Goal: Transaction & Acquisition: Book appointment/travel/reservation

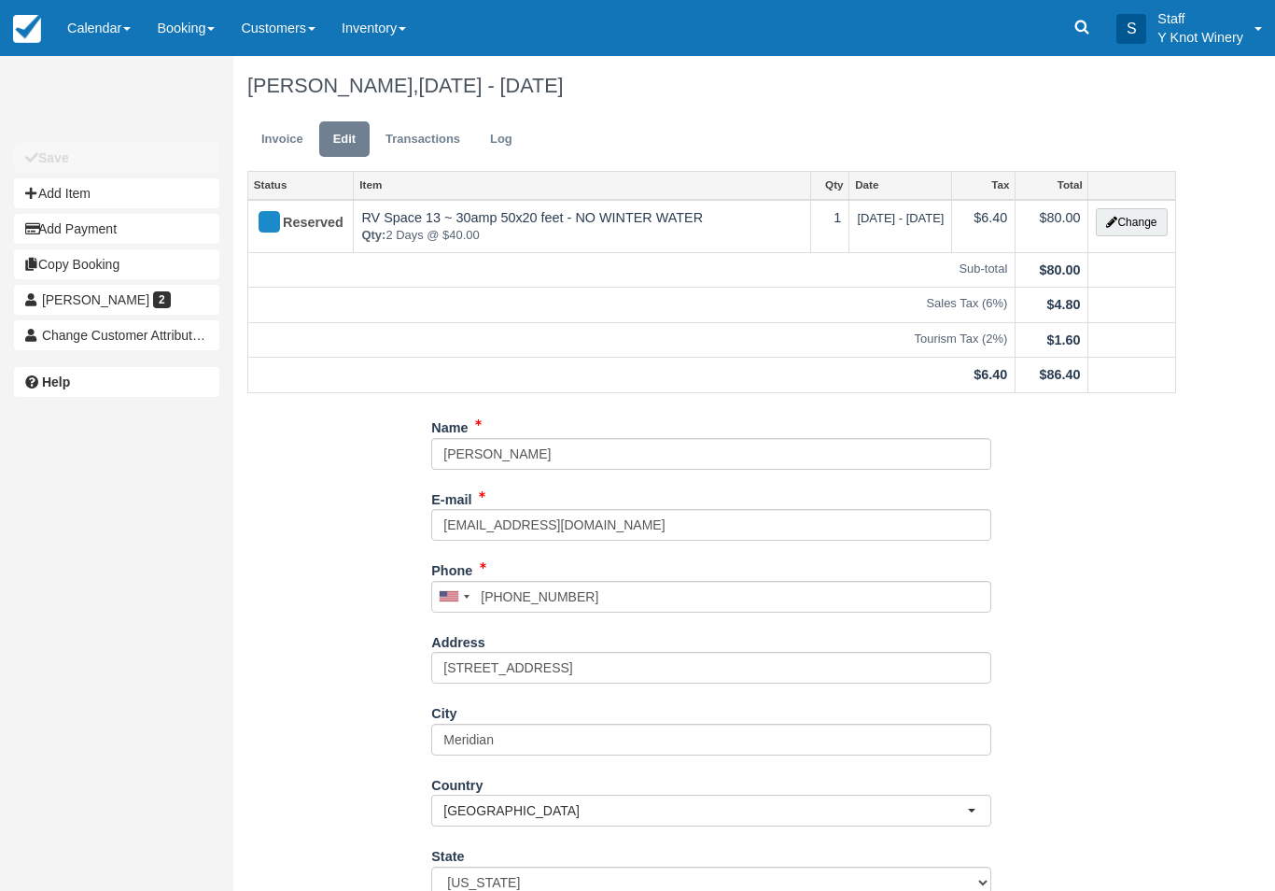
click at [109, 21] on link "Calendar" at bounding box center [99, 28] width 90 height 56
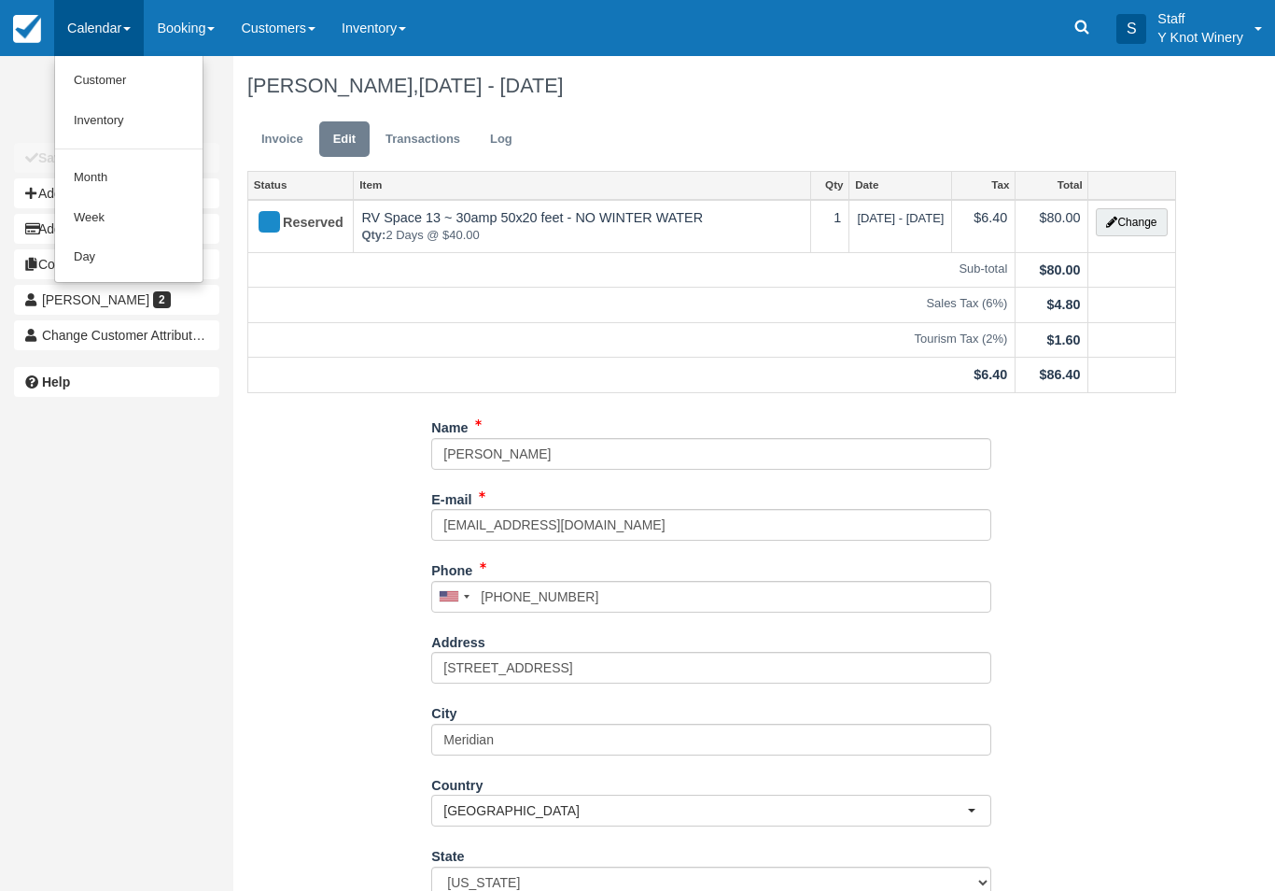
click at [134, 82] on link "Customer" at bounding box center [129, 81] width 148 height 40
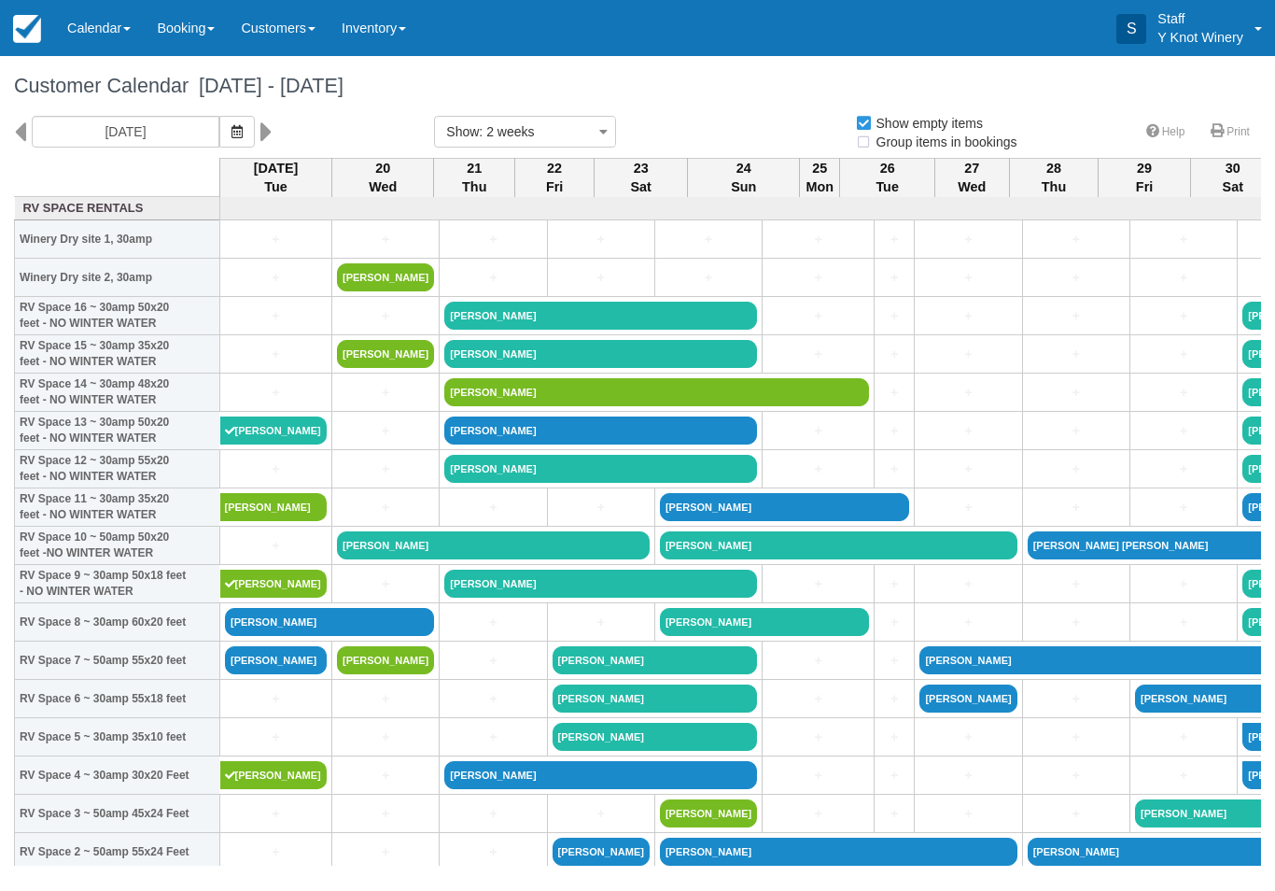
select select
click at [219, 136] on button "button" at bounding box center [236, 132] width 35 height 32
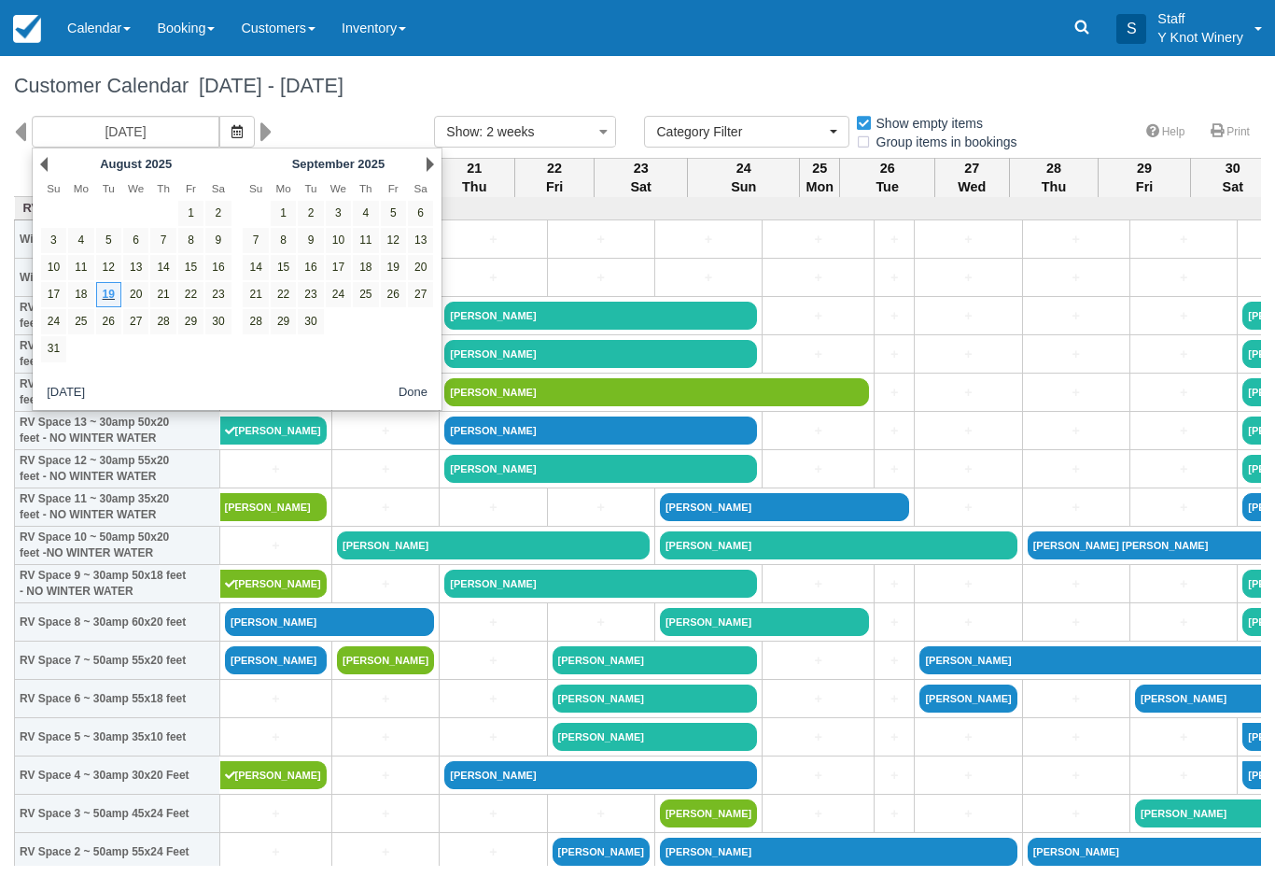
click at [193, 330] on link "29" at bounding box center [190, 321] width 25 height 25
type input "08/29/25"
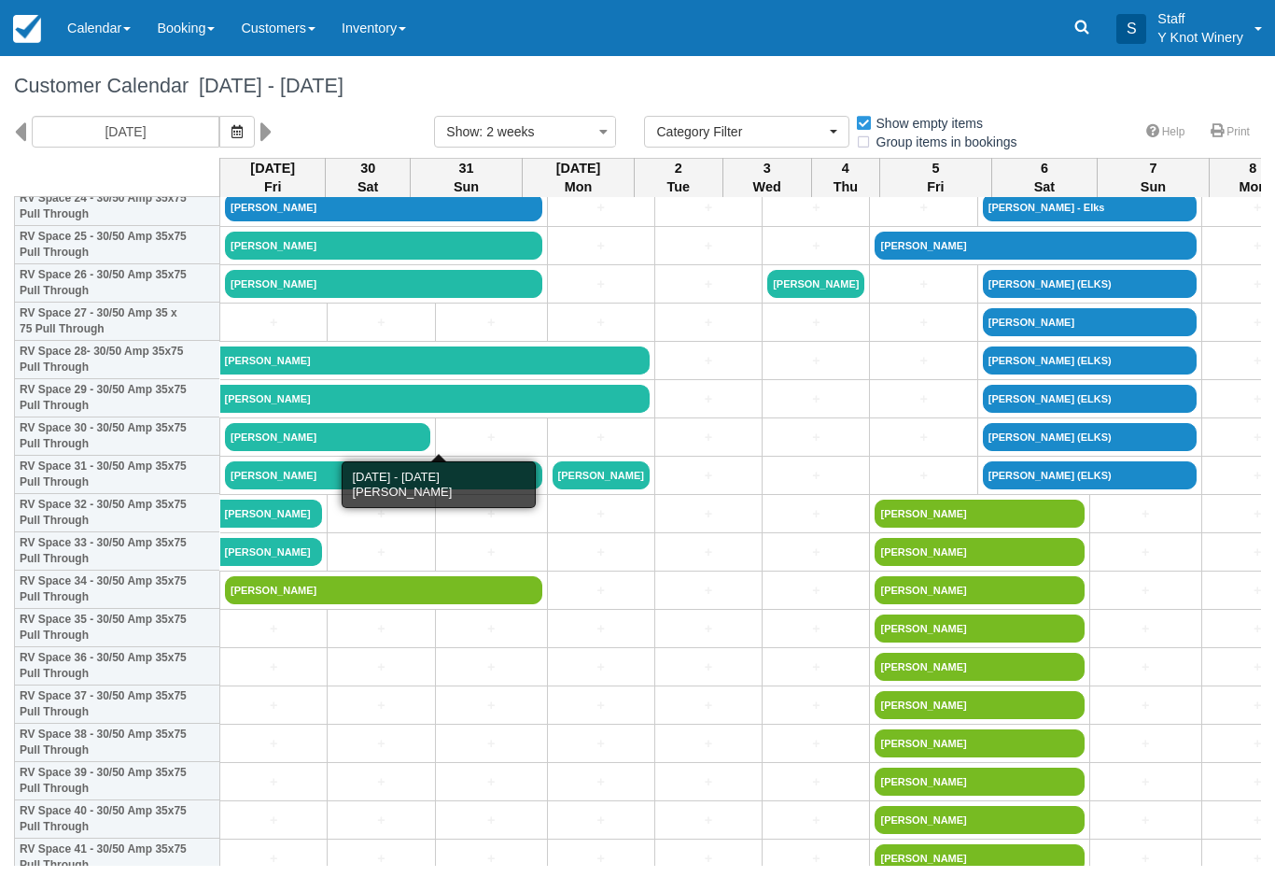
scroll to position [991, 0]
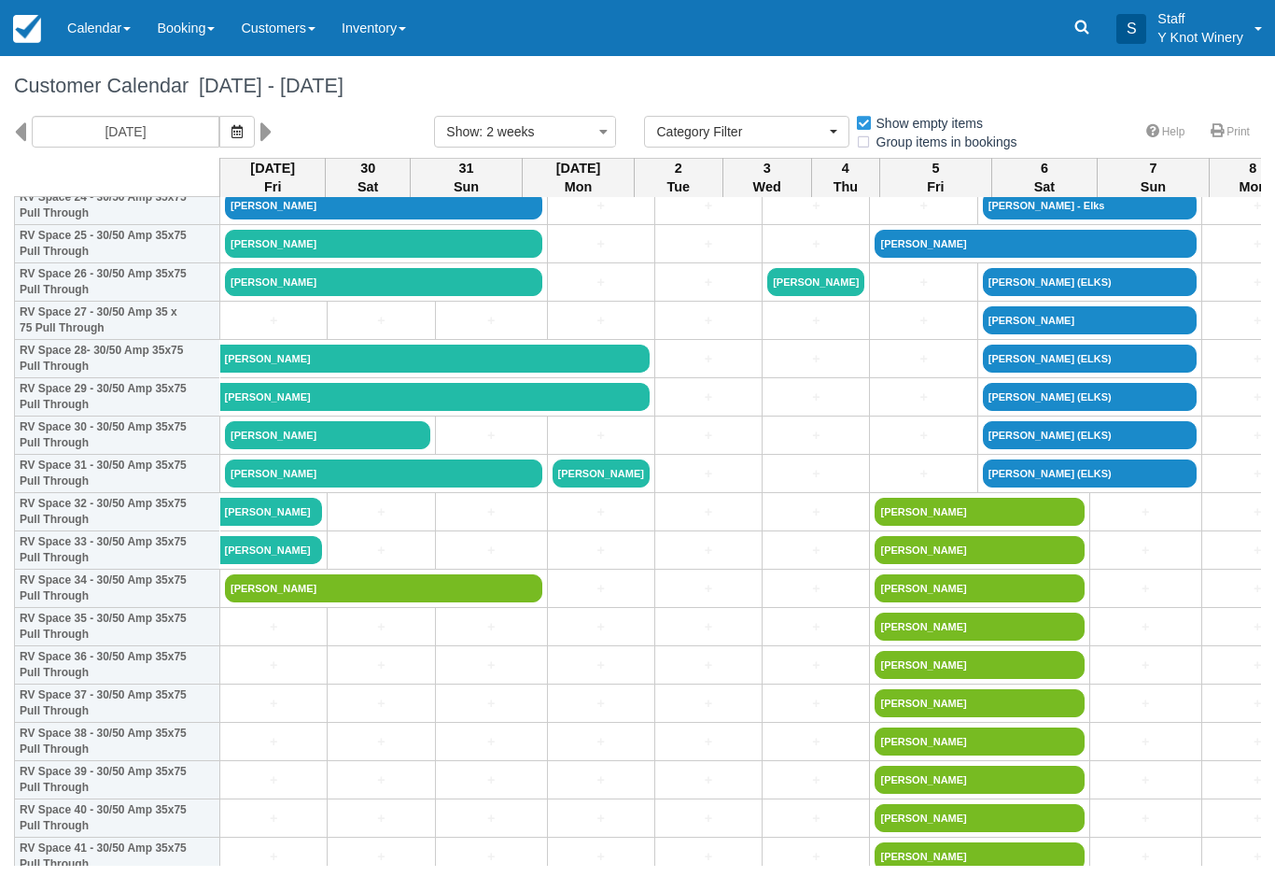
click at [264, 713] on link "+" at bounding box center [273, 704] width 97 height 20
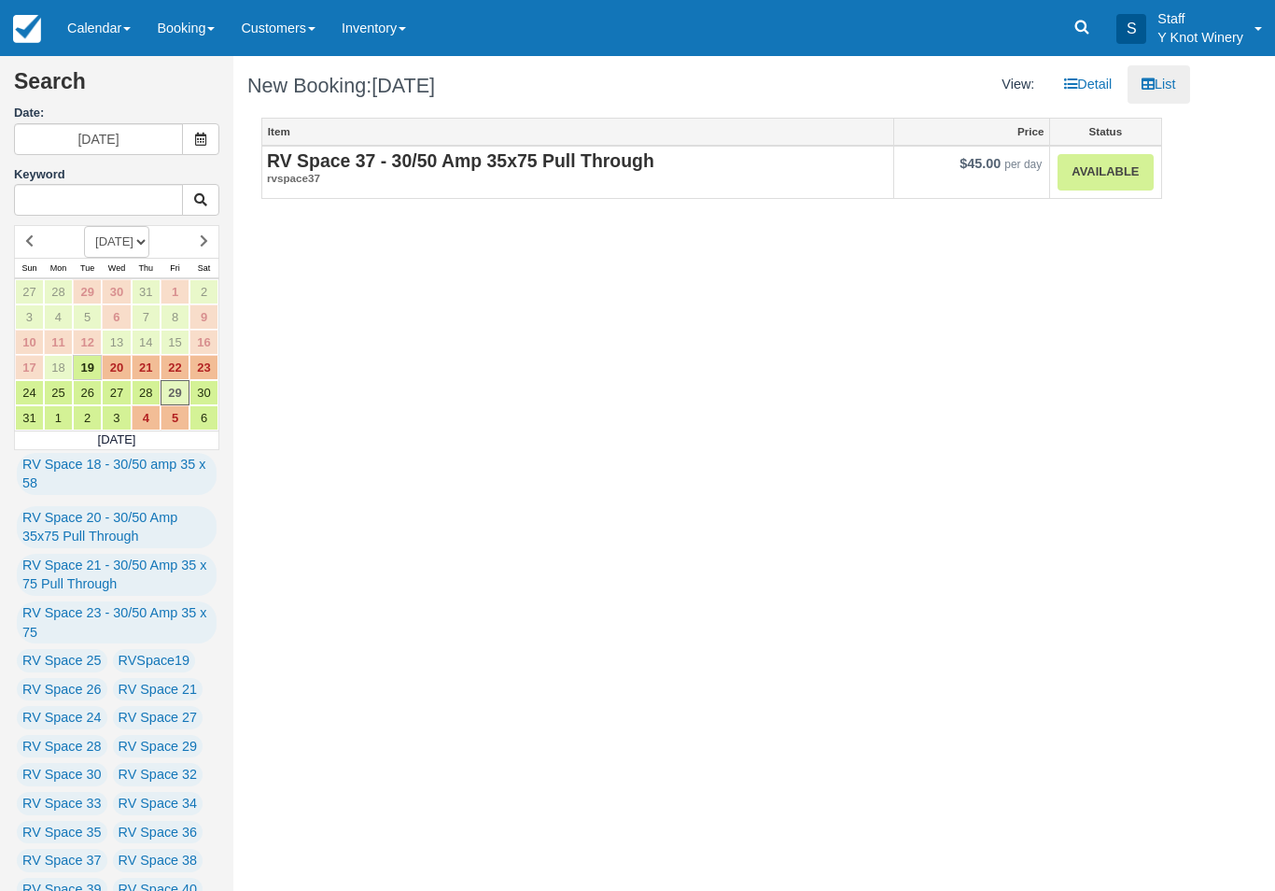
click at [1119, 155] on link "Available" at bounding box center [1105, 172] width 95 height 36
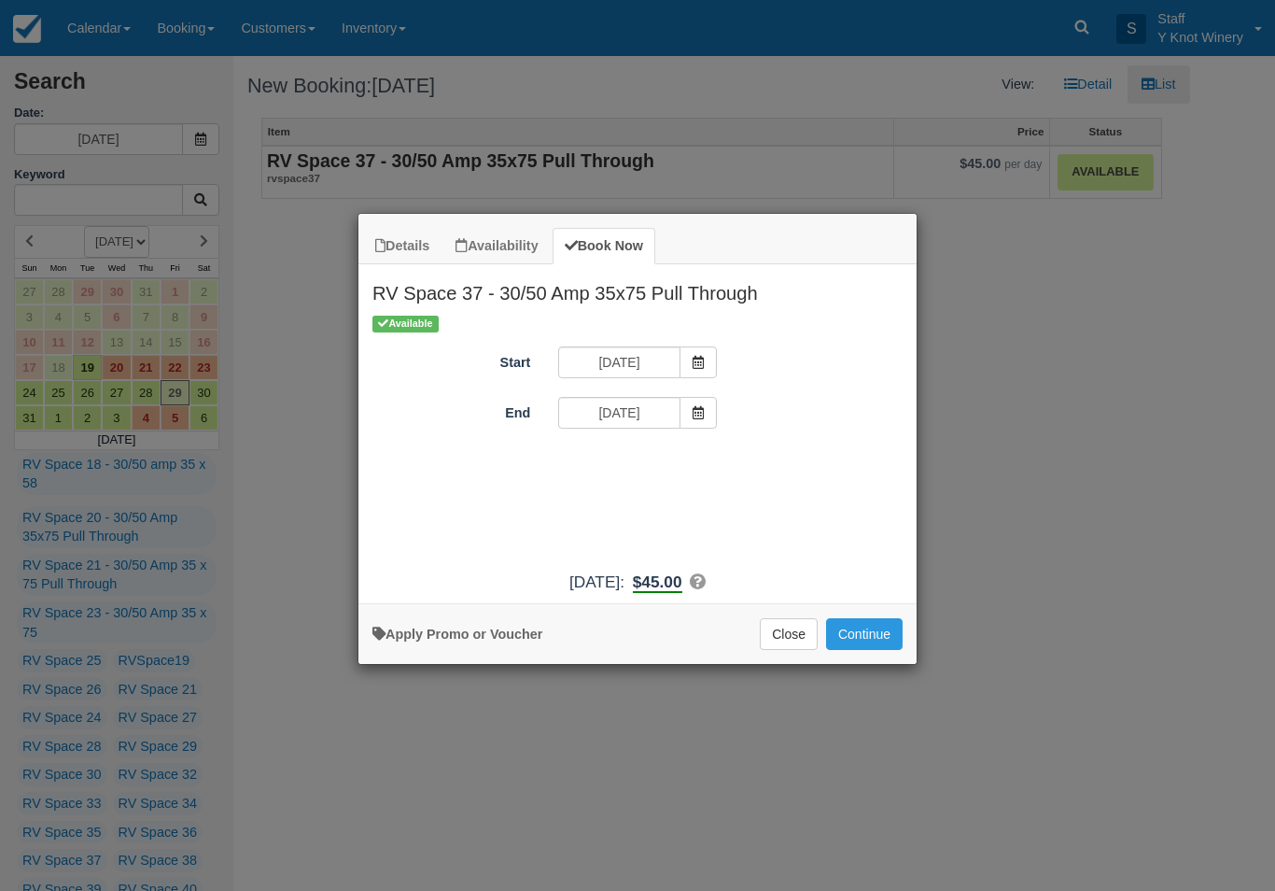
click at [704, 401] on span "Item Modal" at bounding box center [698, 413] width 37 height 32
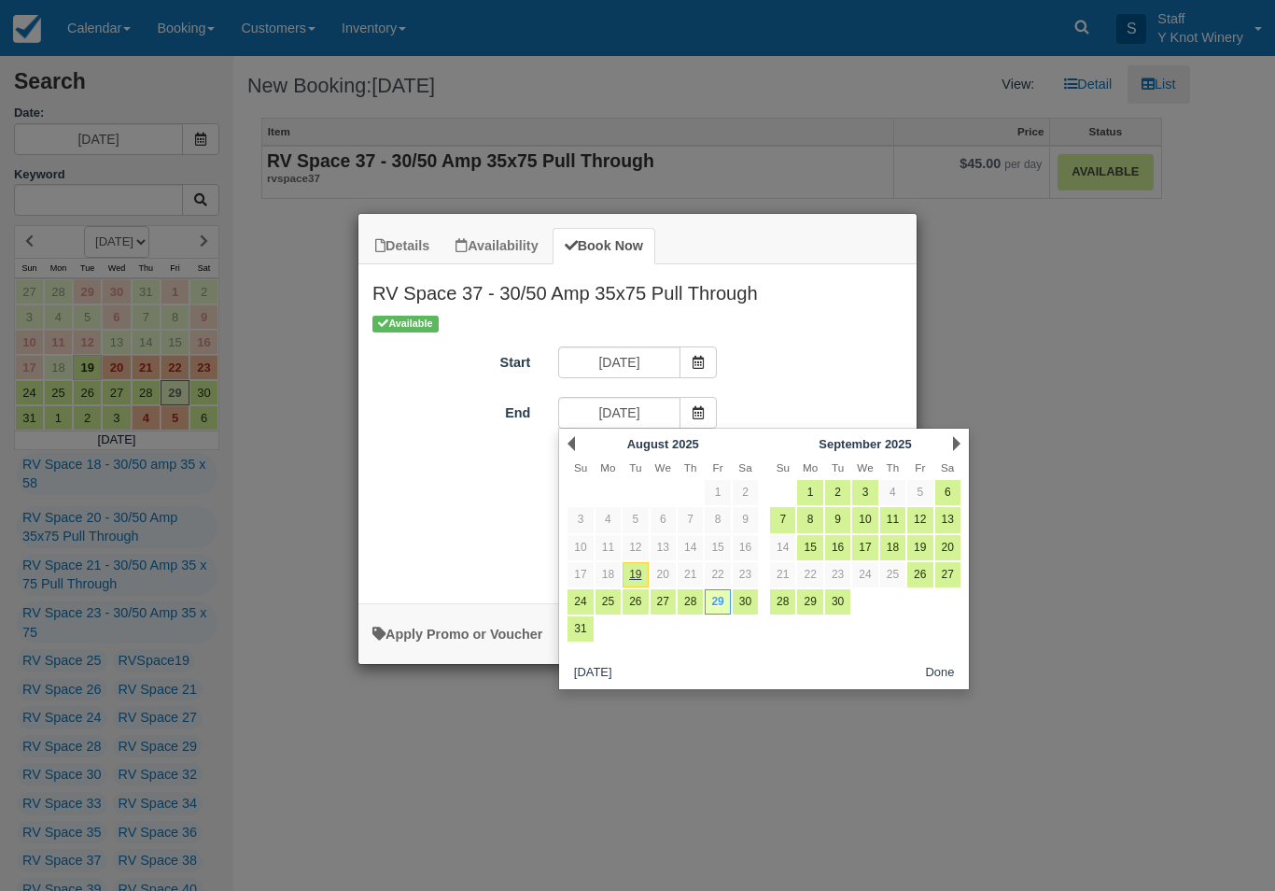
click at [749, 596] on link "30" at bounding box center [745, 601] width 25 height 25
type input "08/30/25"
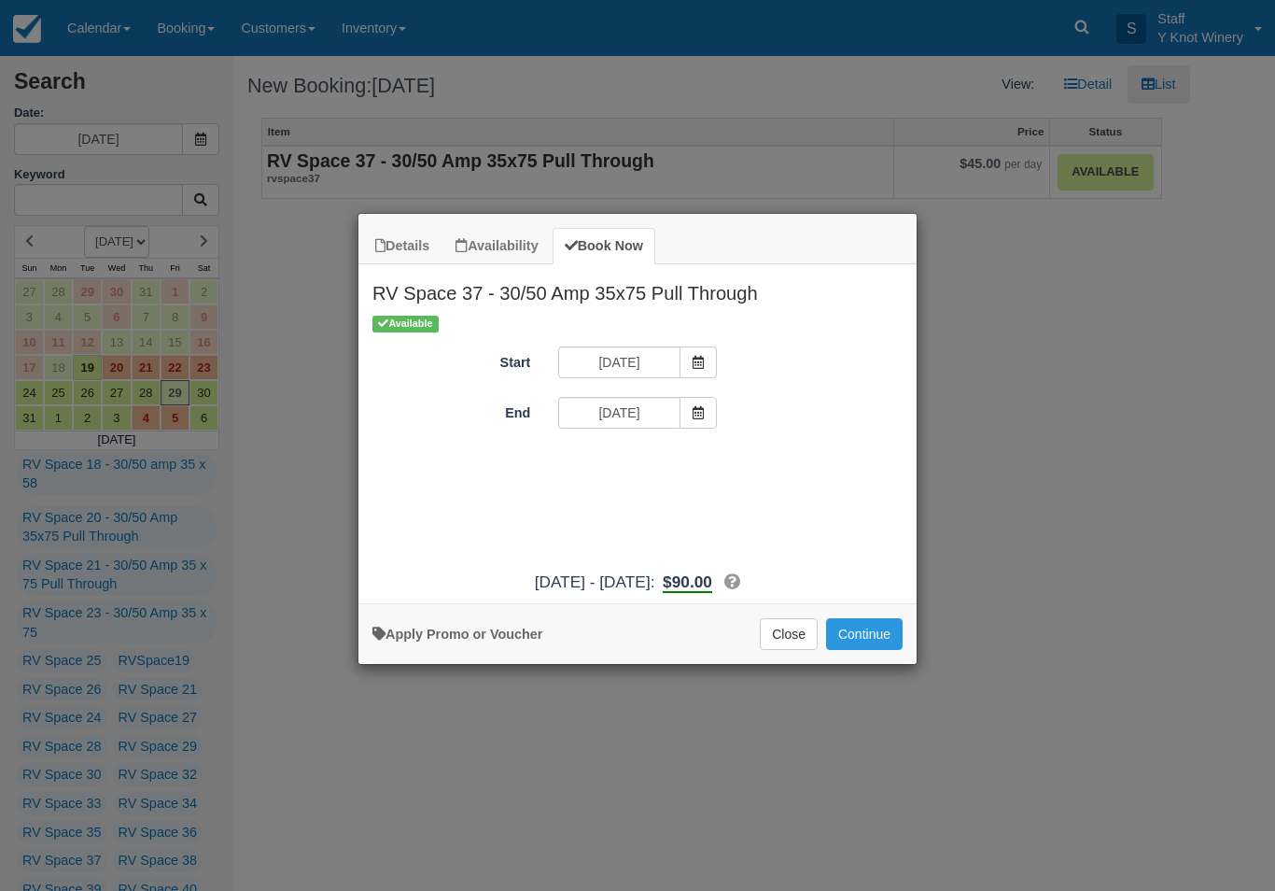
click at [864, 639] on button "Continue" at bounding box center [864, 634] width 77 height 32
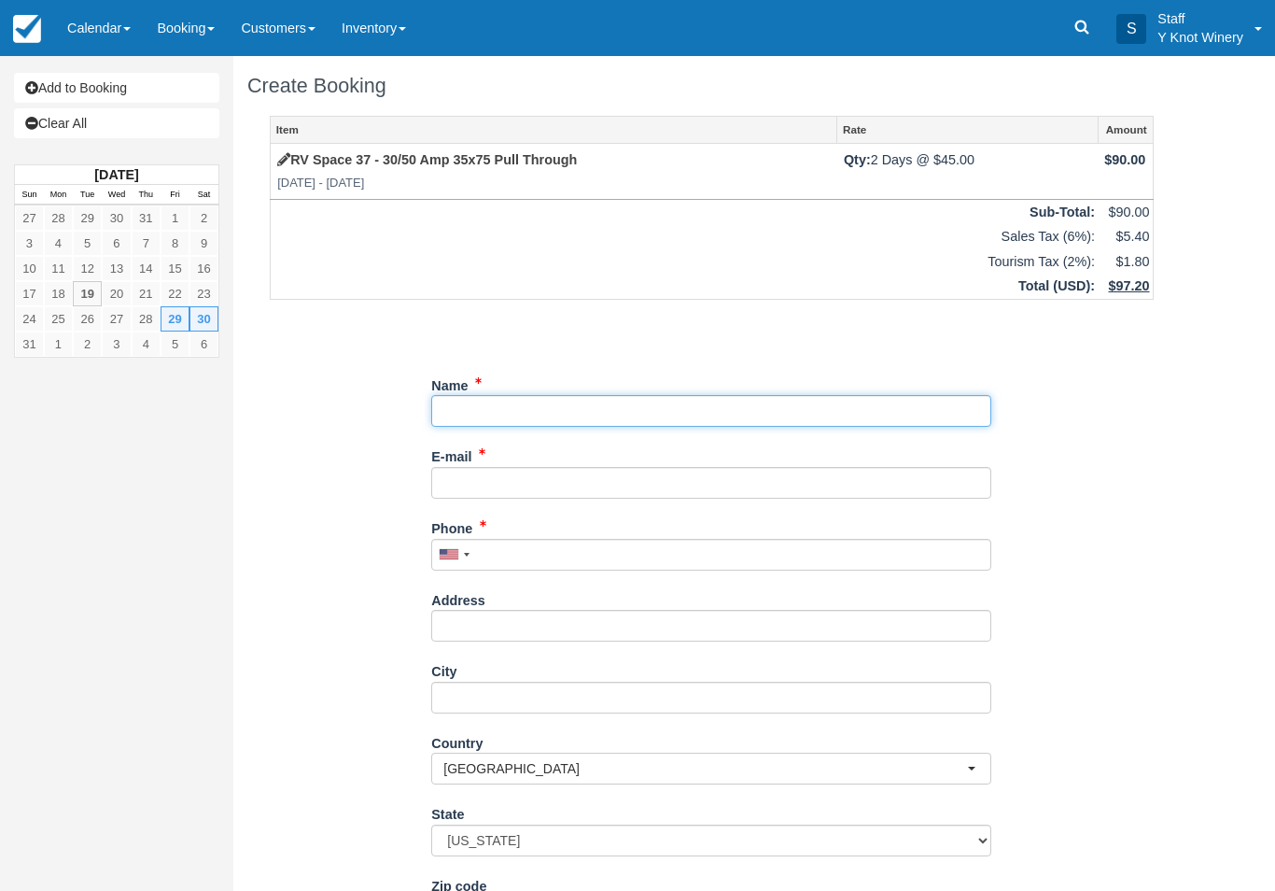
click at [518, 401] on input "Name" at bounding box center [711, 411] width 560 height 32
type input "[PERSON_NAME]"
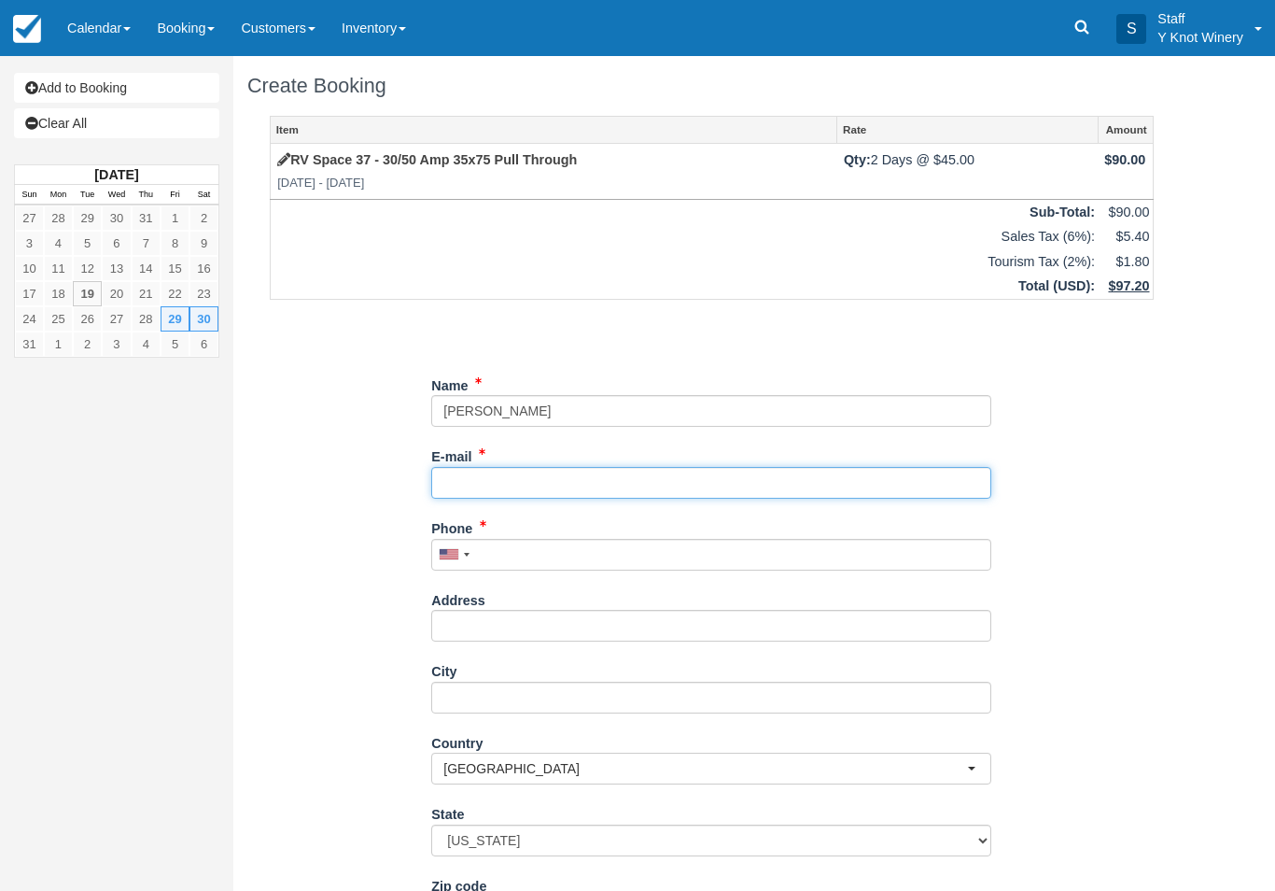
click at [522, 480] on input "E-mail" at bounding box center [711, 483] width 560 height 32
type input "[EMAIL_ADDRESS][DOMAIN_NAME]"
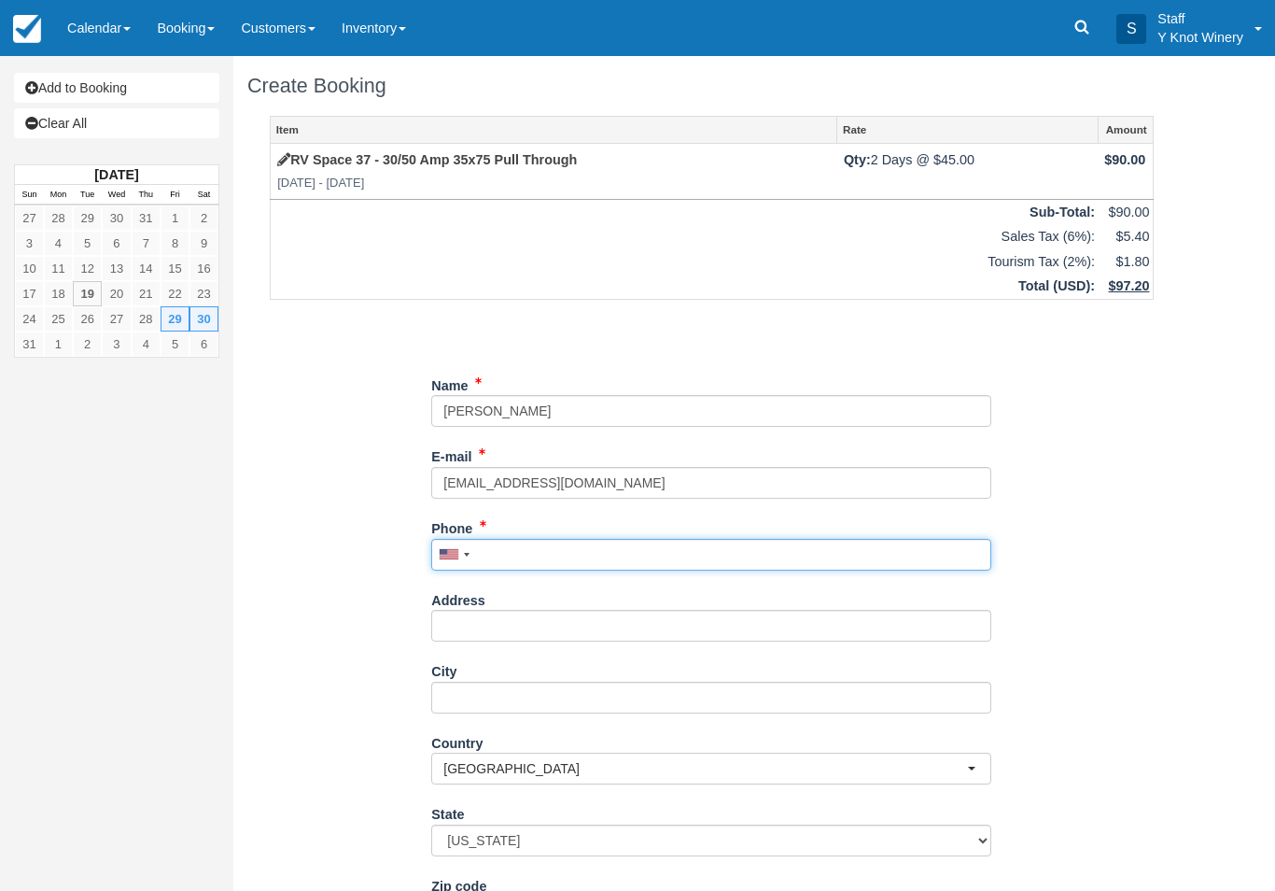
click at [523, 542] on input "Phone" at bounding box center [711, 555] width 560 height 32
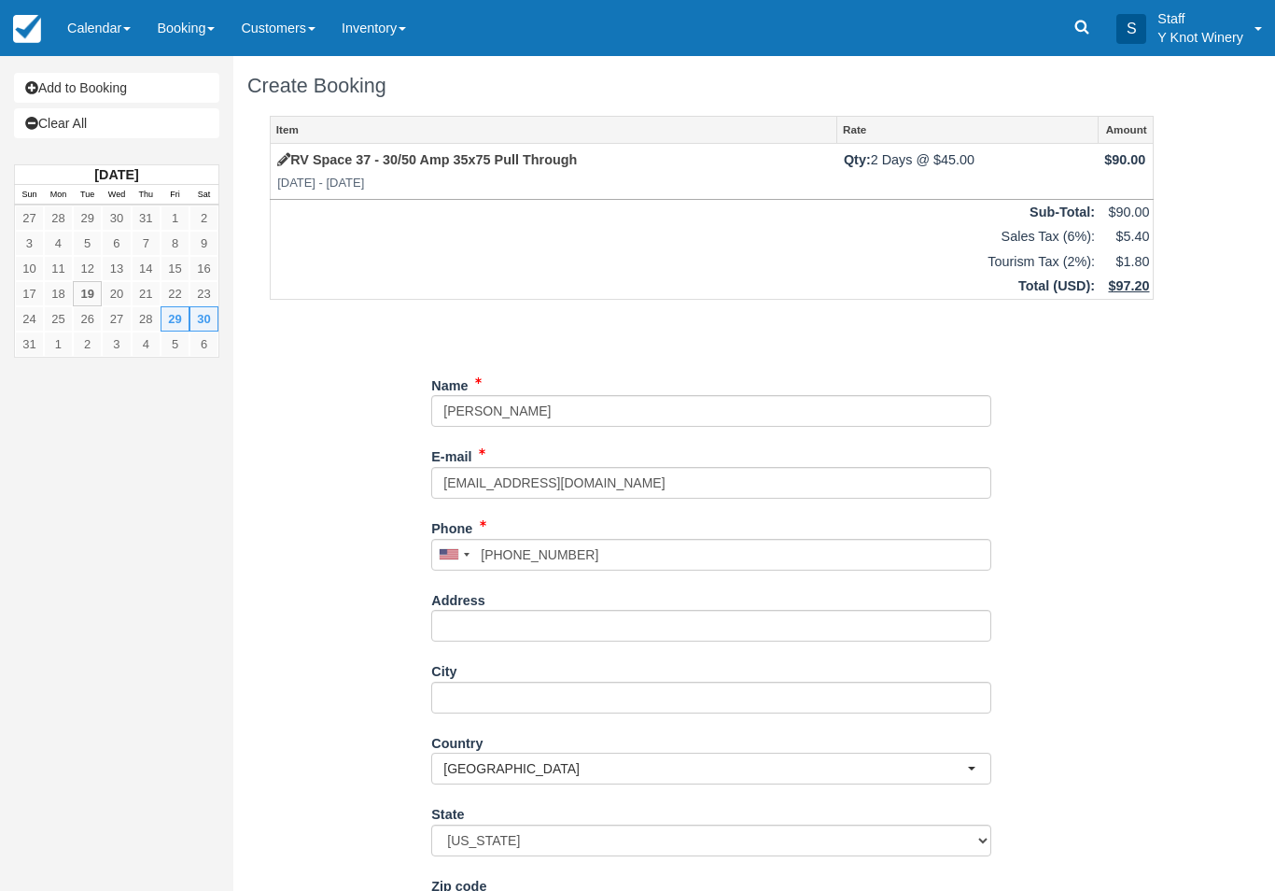
type input "+19862296481"
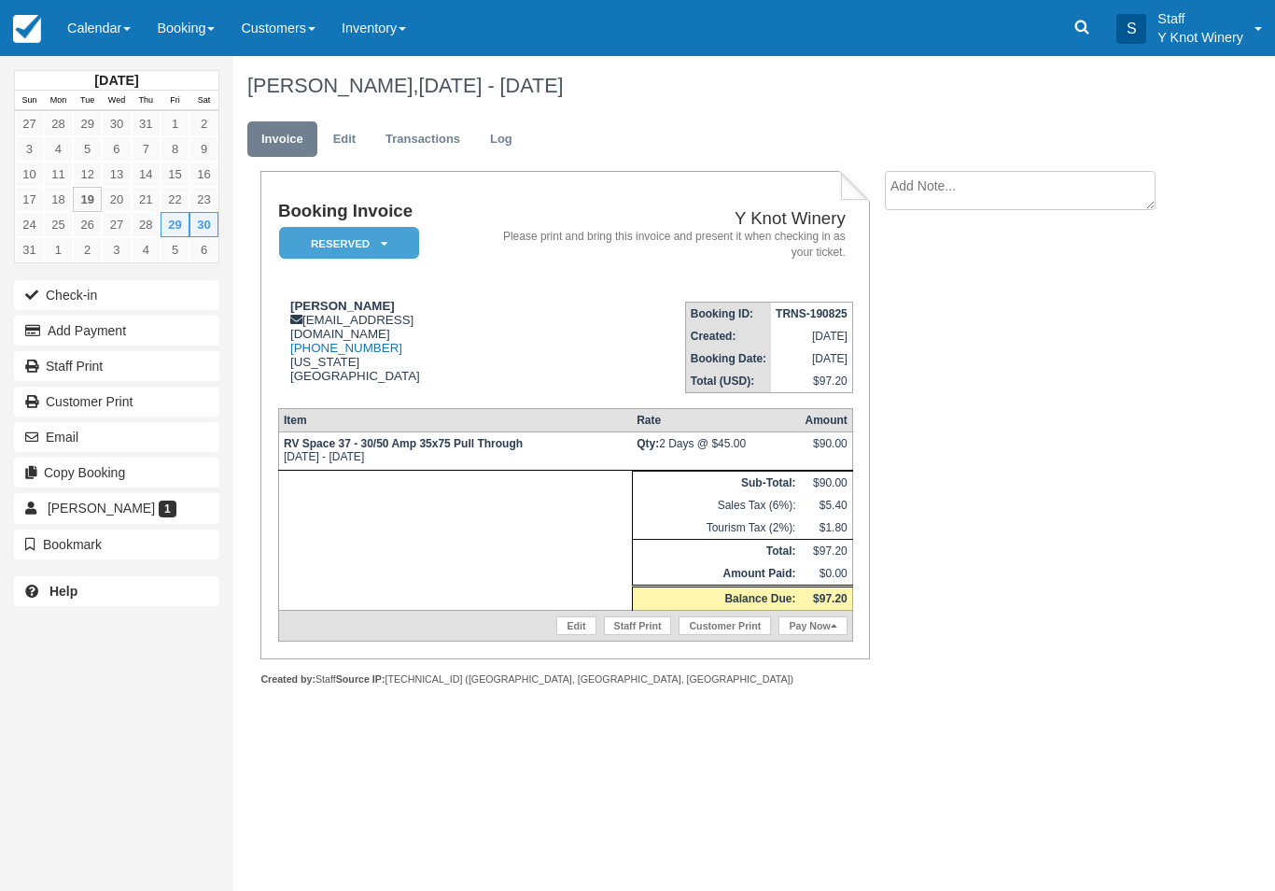
click at [84, 429] on button "Email" at bounding box center [116, 437] width 205 height 30
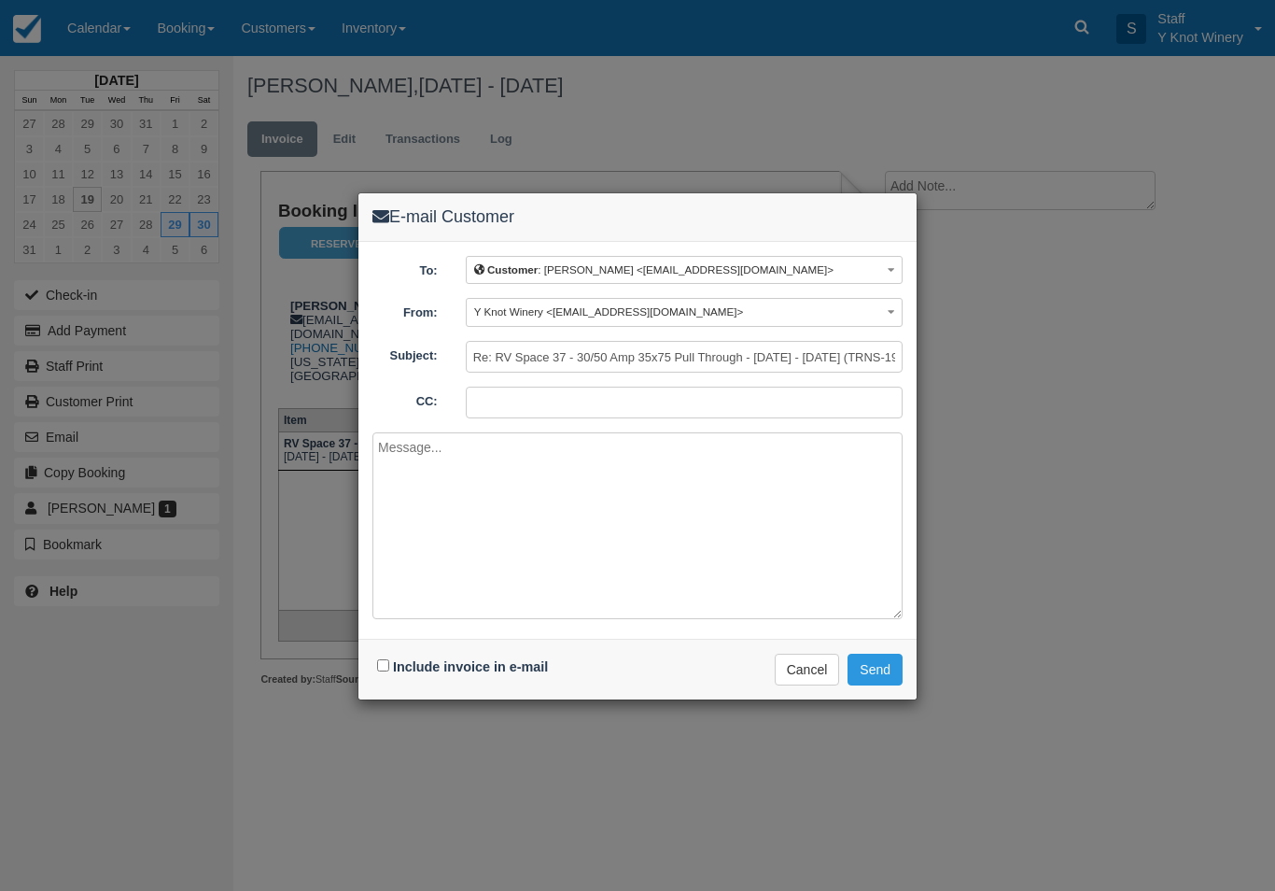
click at [378, 669] on input "Include invoice in e-mail" at bounding box center [383, 665] width 12 height 12
checkbox input "true"
click at [878, 665] on button "Send" at bounding box center [875, 670] width 55 height 32
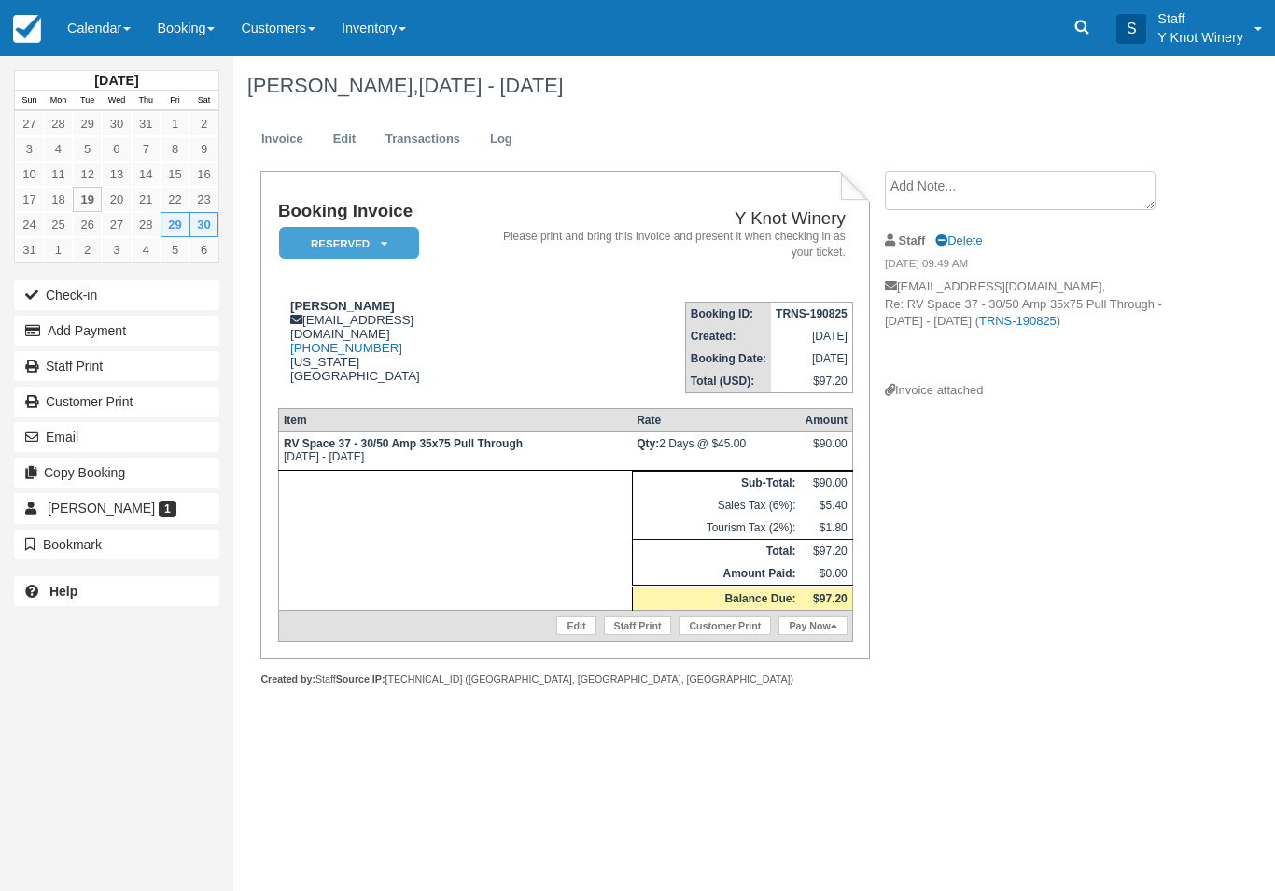
click at [123, 27] on link "Calendar" at bounding box center [99, 28] width 90 height 56
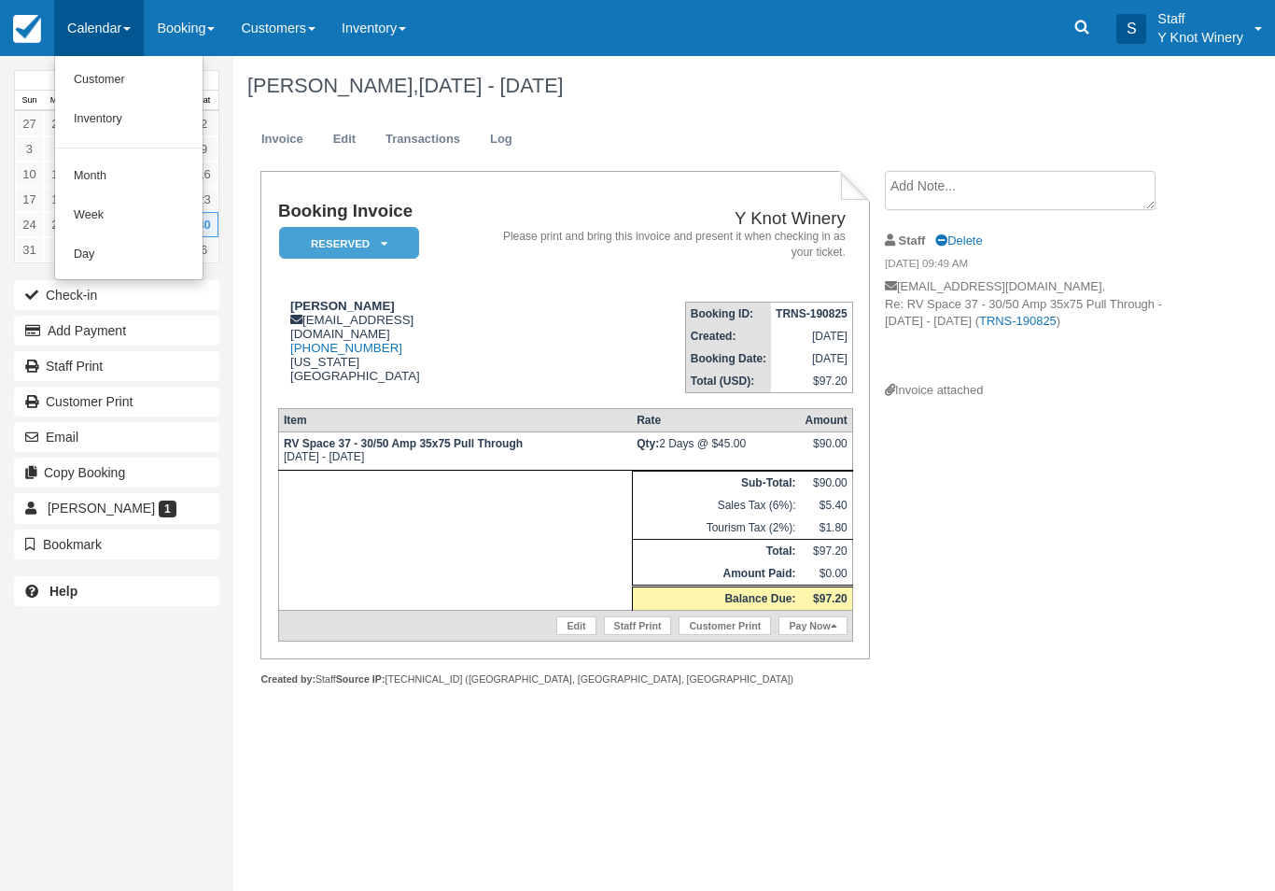
click at [89, 88] on link "Customer" at bounding box center [129, 80] width 148 height 39
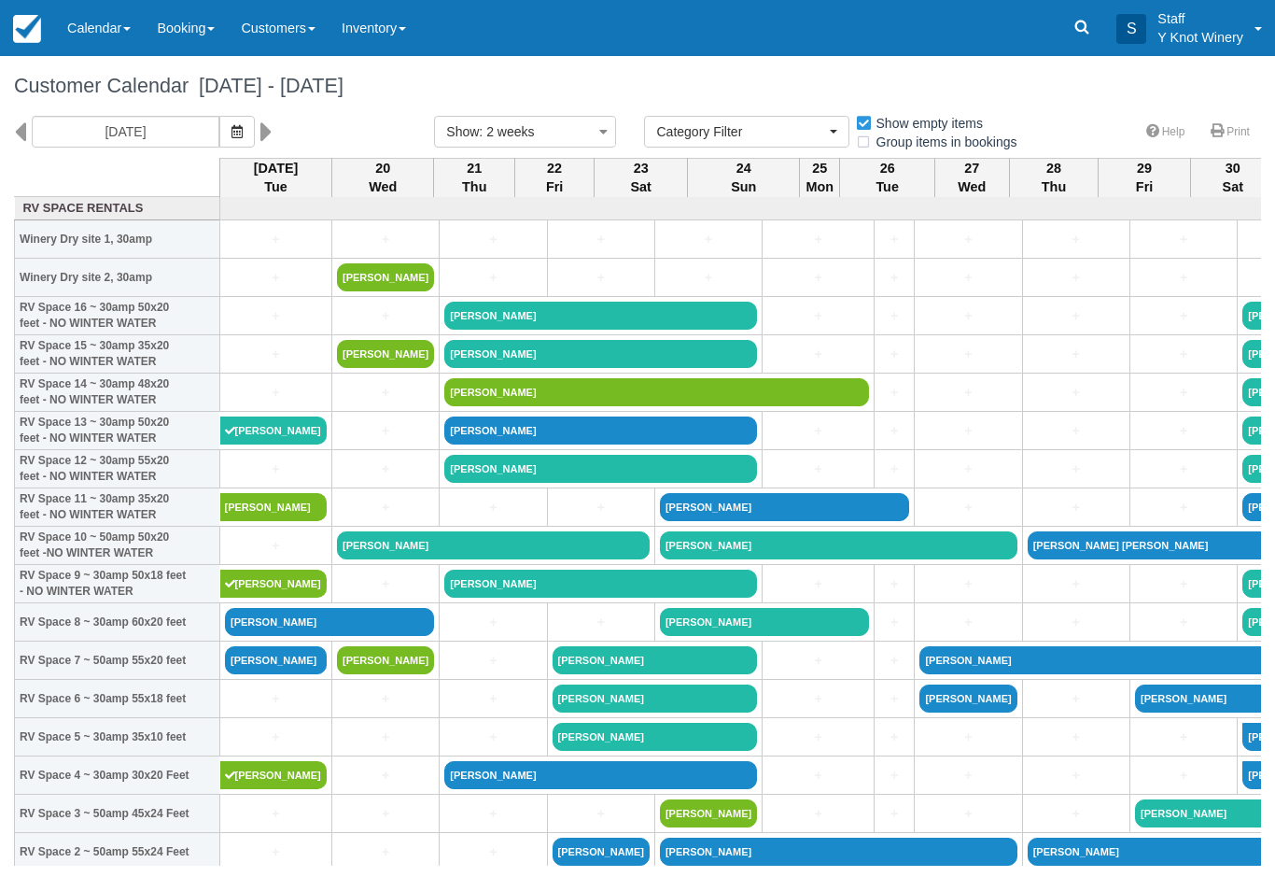
select select
click at [232, 138] on span "button" at bounding box center [237, 131] width 11 height 15
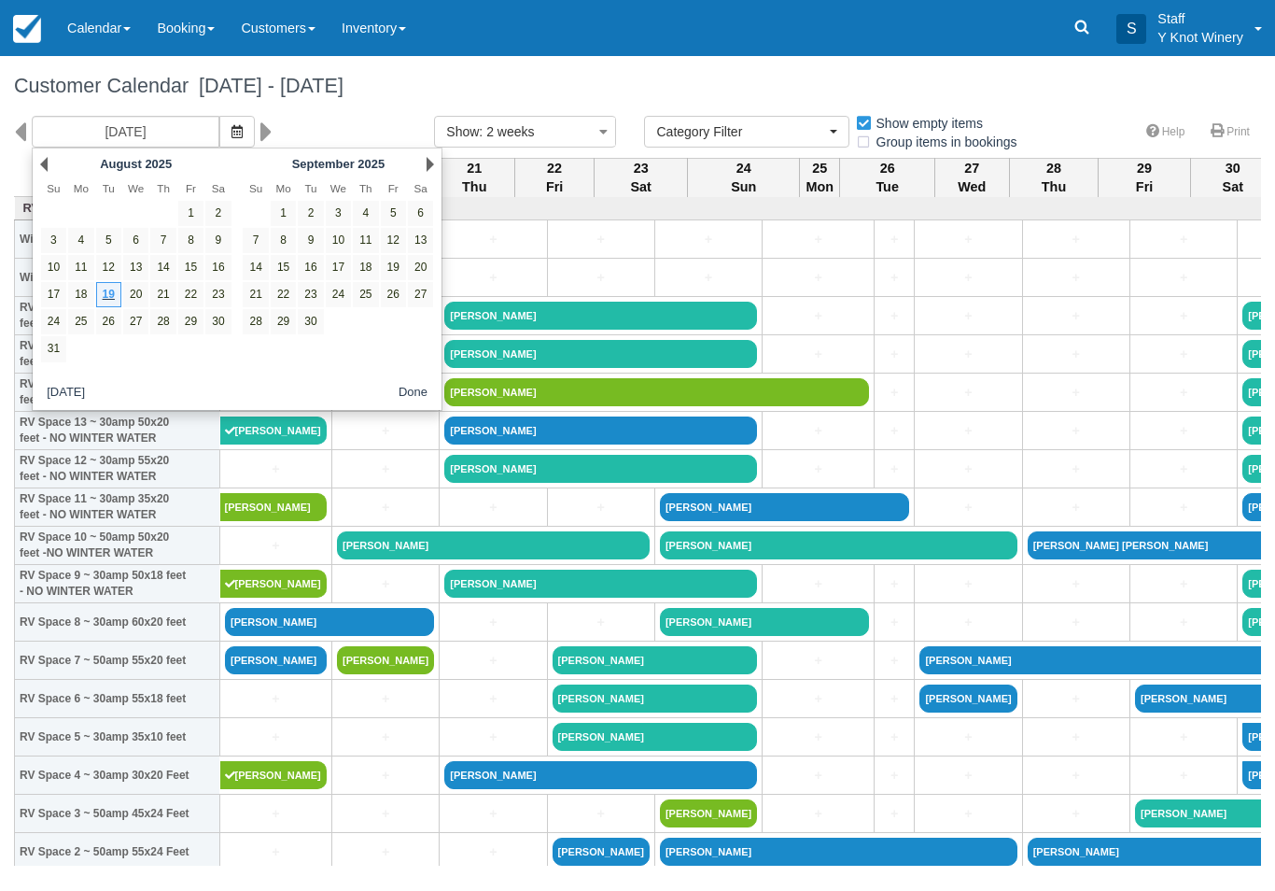
click at [339, 297] on link "24" at bounding box center [338, 294] width 25 height 25
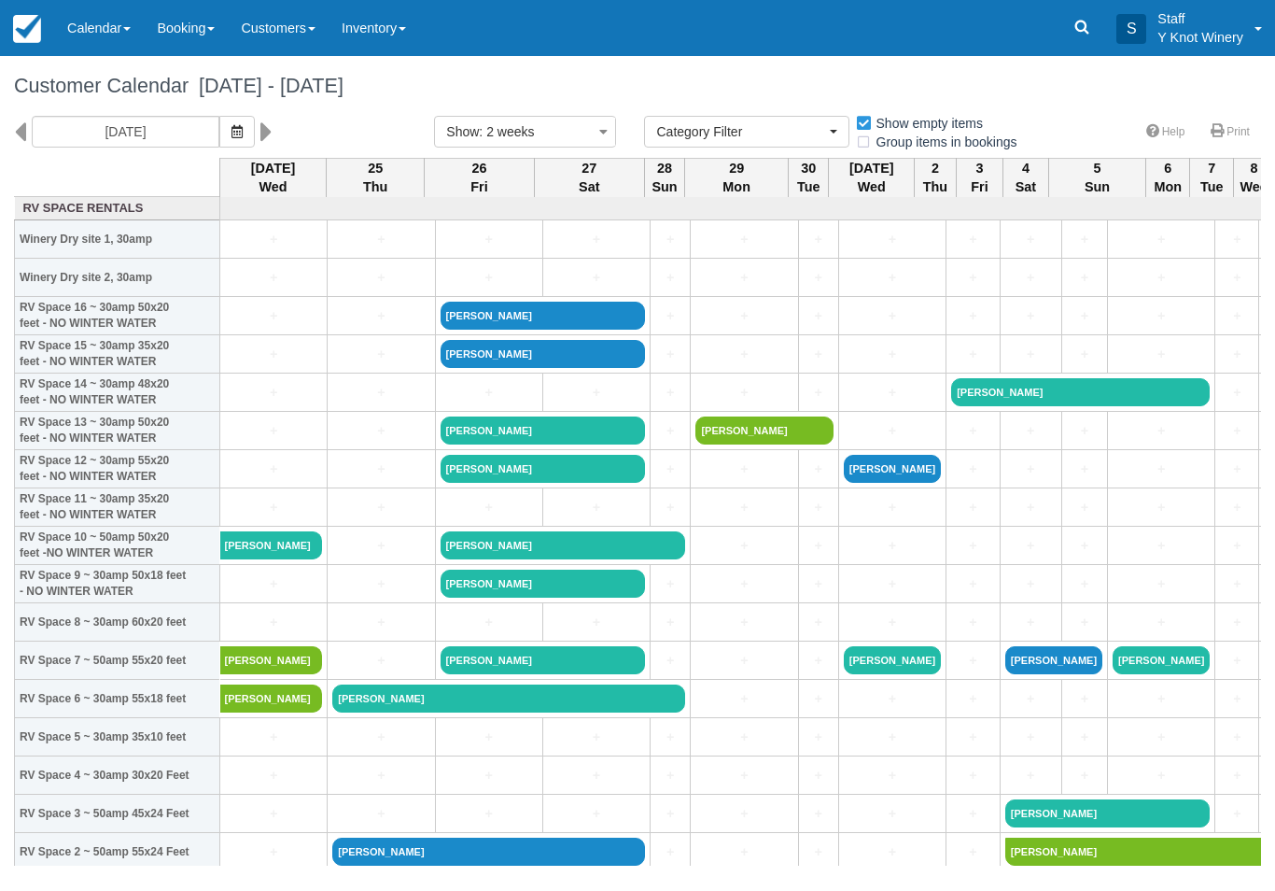
click at [219, 137] on button "button" at bounding box center [236, 132] width 35 height 32
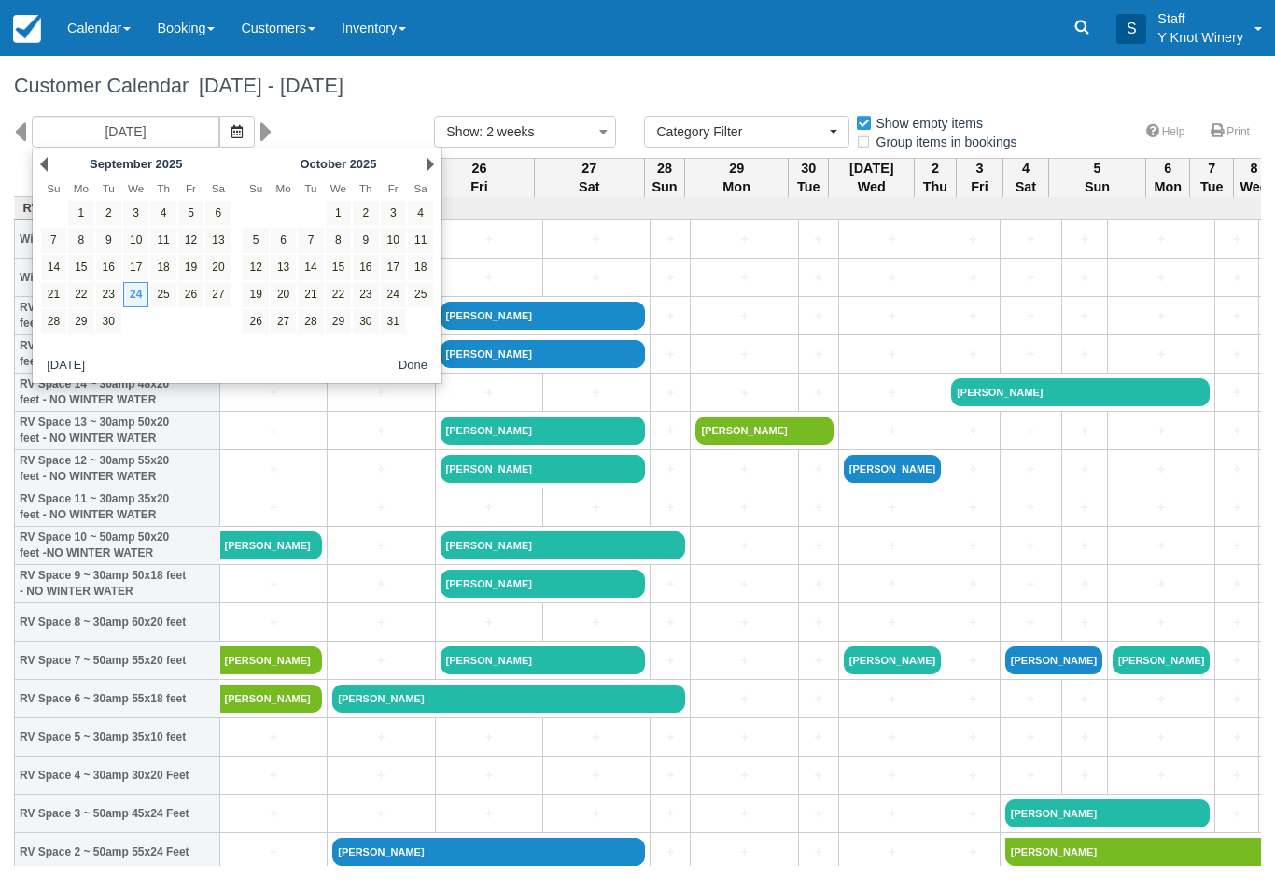
click at [158, 212] on link "4" at bounding box center [162, 213] width 25 height 25
type input "09/04/25"
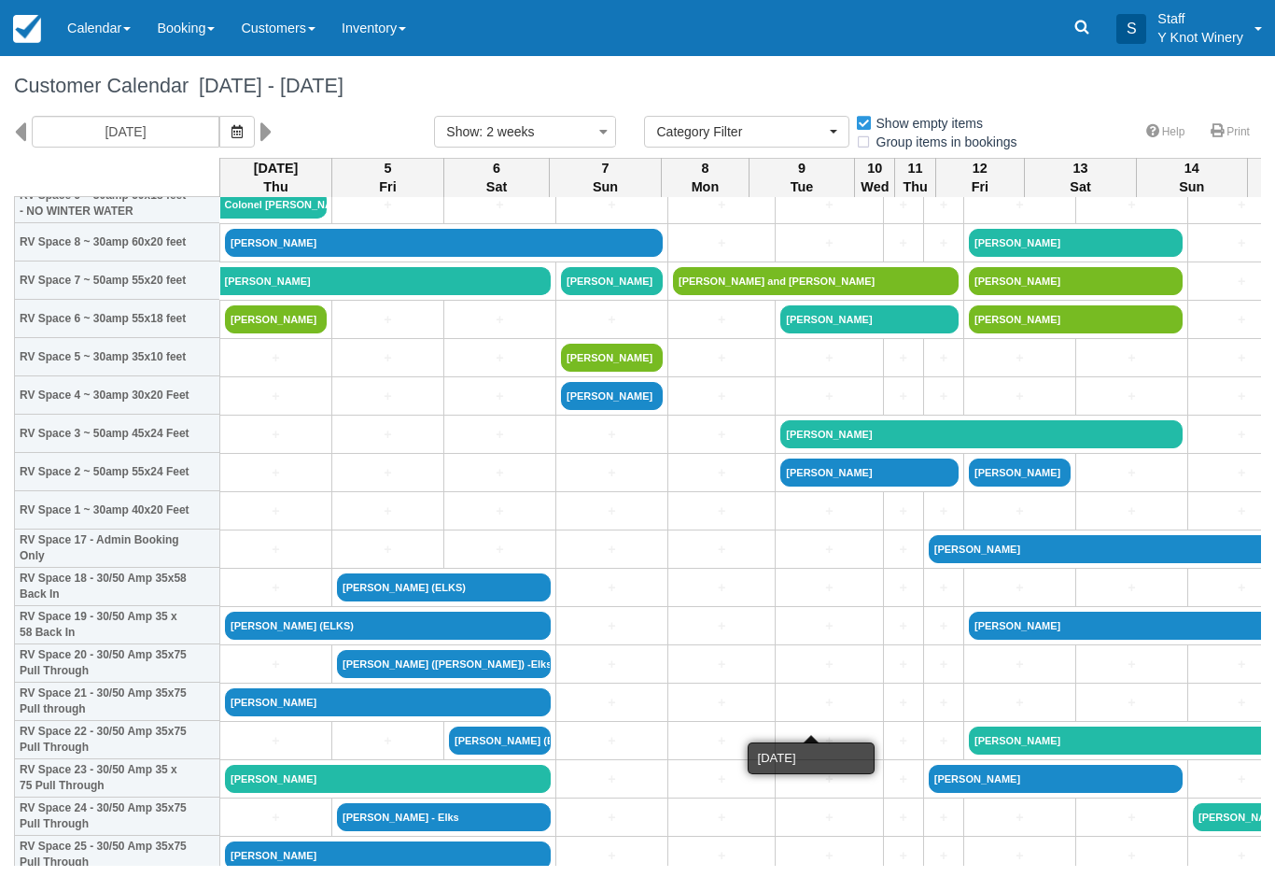
scroll to position [377, 0]
